Goal: Task Accomplishment & Management: Use online tool/utility

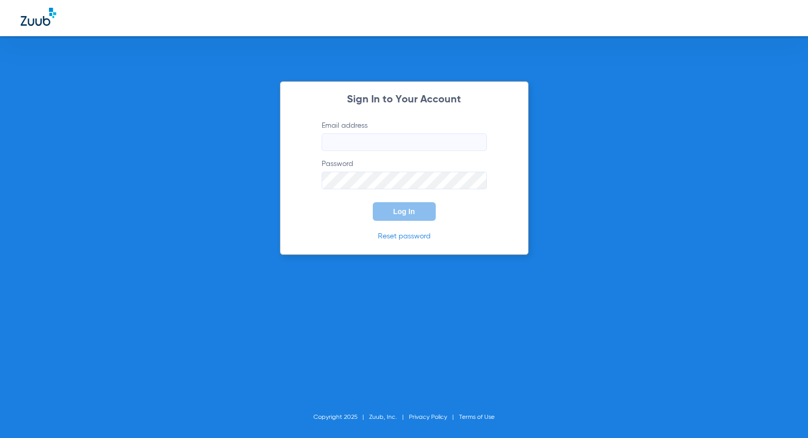
type input "[EMAIL_ADDRESS][DOMAIN_NAME]"
click at [399, 207] on span "Log In" at bounding box center [405, 211] width 22 height 8
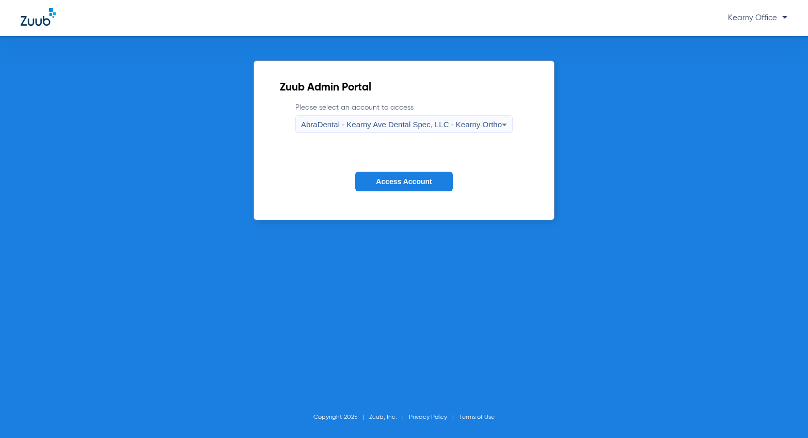
click at [393, 128] on span "AbraDental - Kearny Ave Dental Spec, LLC - Kearny Ortho" at bounding box center [401, 124] width 201 height 9
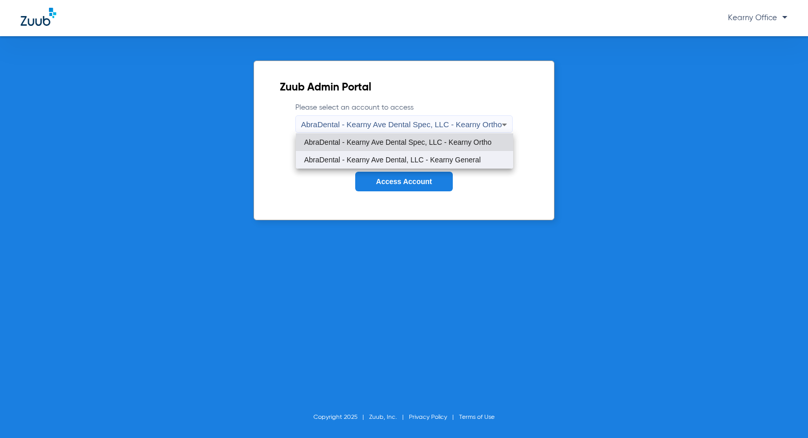
click at [393, 161] on span "AbraDental - Kearny Ave Dental, LLC - Kearny General" at bounding box center [392, 159] width 177 height 7
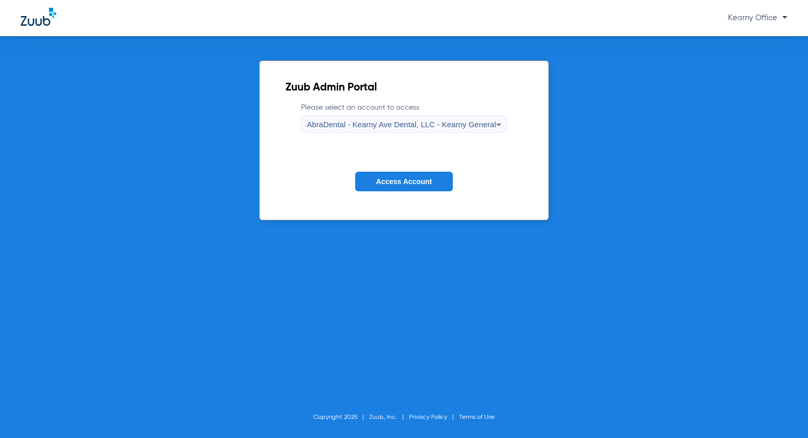
click at [396, 175] on button "Access Account" at bounding box center [403, 181] width 97 height 20
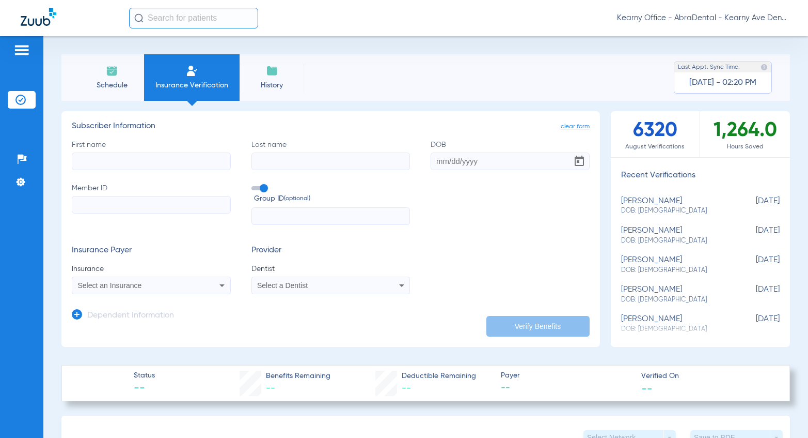
click at [305, 288] on span "Select a Dentist" at bounding box center [282, 285] width 51 height 8
type input "SEUNG"
